Goal: Complete application form: Complete application form

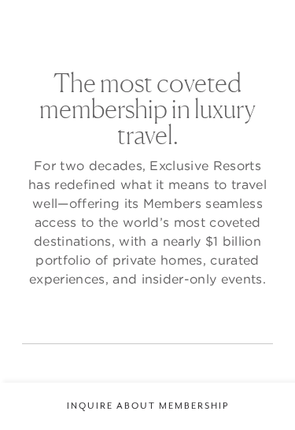
checkbox input "false"
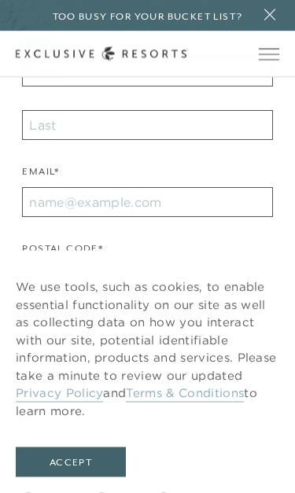
scroll to position [461, 0]
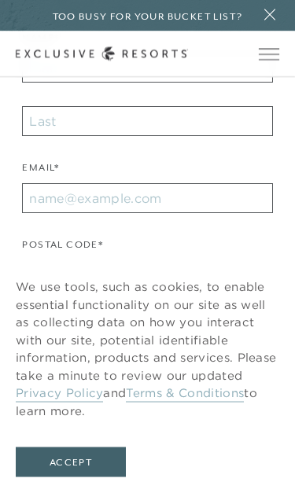
click at [52, 429] on button "Accept" at bounding box center [71, 463] width 110 height 30
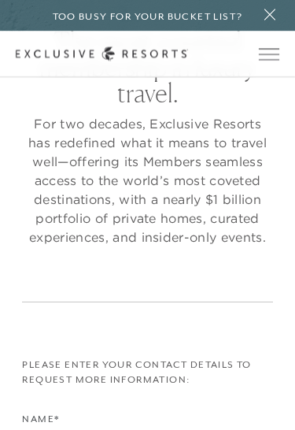
scroll to position [0, 0]
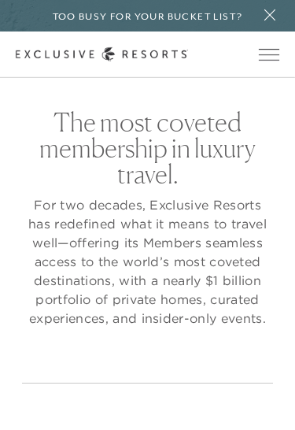
click at [262, 60] on span "Open navigation" at bounding box center [269, 60] width 20 height 1
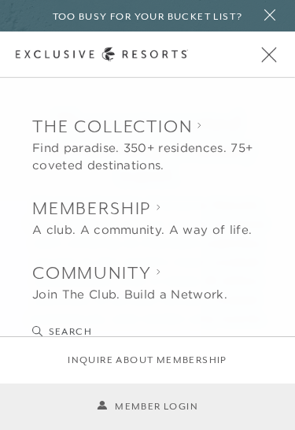
click at [259, 60] on button "Open navigation" at bounding box center [269, 54] width 20 height 11
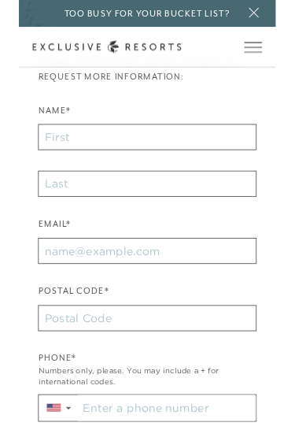
scroll to position [375, 0]
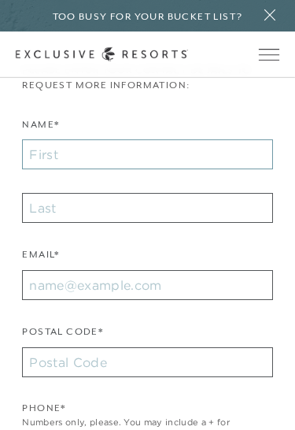
click at [35, 155] on input "Name*" at bounding box center [147, 154] width 250 height 30
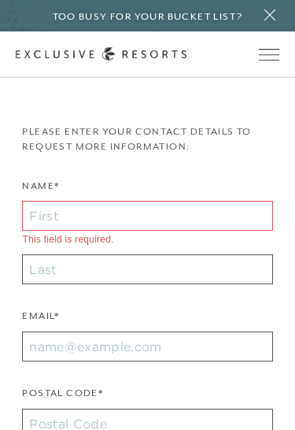
type input "[PERSON_NAME]"
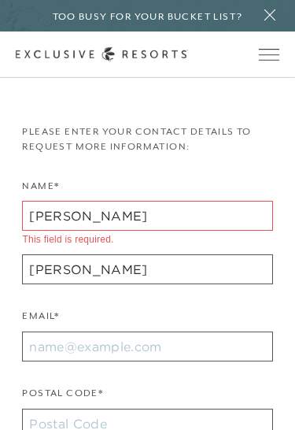
type input "11050"
type input "[PERSON_NAME][EMAIL_ADDRESS][PERSON_NAME][DOMAIN_NAME]"
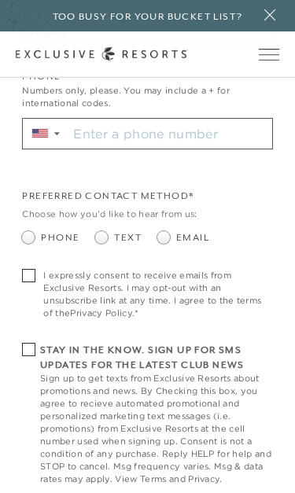
scroll to position [710, 0]
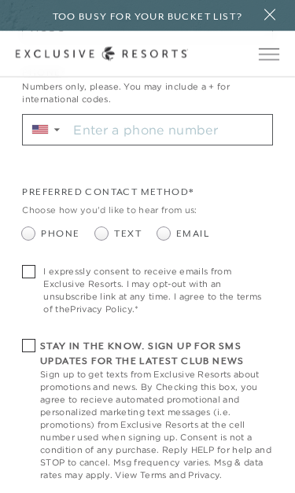
click at [167, 228] on span at bounding box center [163, 234] width 13 height 13
radio input "true"
click at [31, 268] on span at bounding box center [28, 271] width 13 height 13
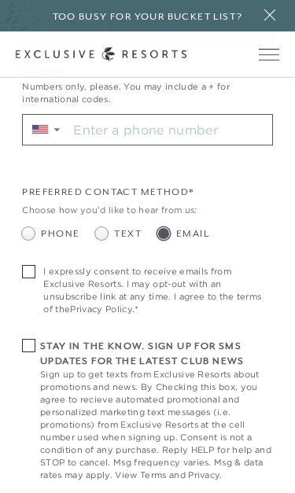
checkbox input "true"
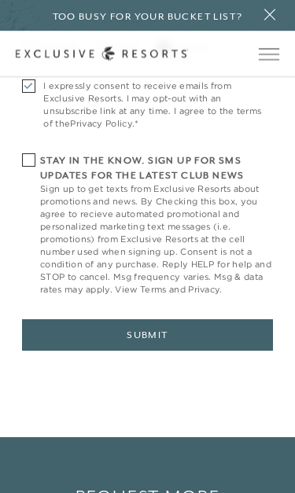
click at [165, 330] on button "Submit" at bounding box center [147, 335] width 250 height 31
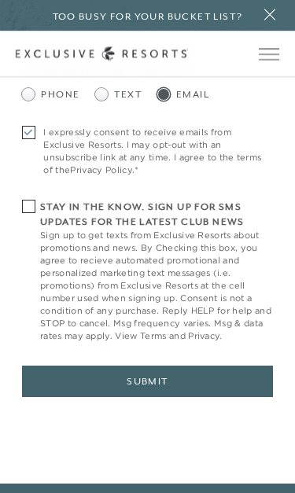
scroll to position [896, 0]
click at [79, 372] on button "Submit" at bounding box center [147, 381] width 250 height 31
click at [80, 381] on button "Submit" at bounding box center [147, 381] width 250 height 31
click at [79, 380] on button "Submit" at bounding box center [147, 381] width 250 height 31
click at [78, 375] on button "Submit" at bounding box center [147, 381] width 250 height 31
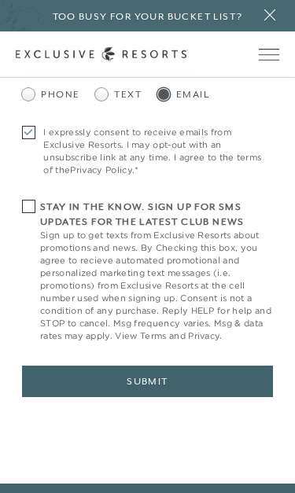
click at [78, 375] on button "Submit" at bounding box center [147, 381] width 250 height 31
click at [79, 368] on button "Submit" at bounding box center [147, 381] width 250 height 31
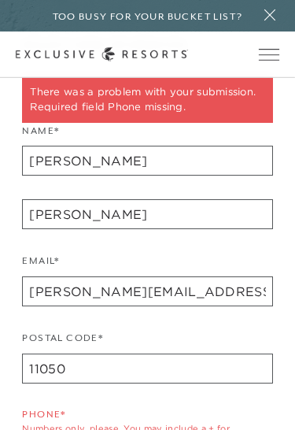
scroll to position [413, 0]
